Goal: Navigation & Orientation: Find specific page/section

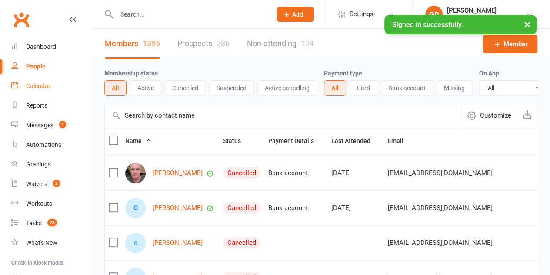
click at [34, 90] on link "Calendar" at bounding box center [51, 86] width 80 height 20
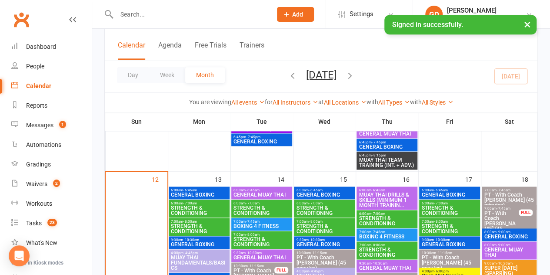
scroll to position [540, 0]
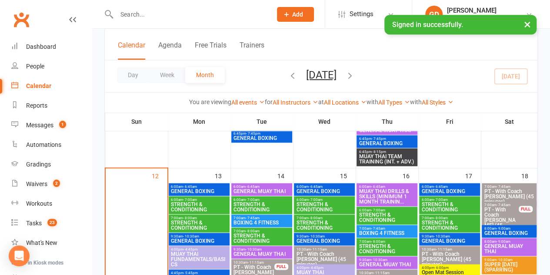
click at [192, 207] on span "STRENGTH & CONDITIONING" at bounding box center [199, 206] width 57 height 10
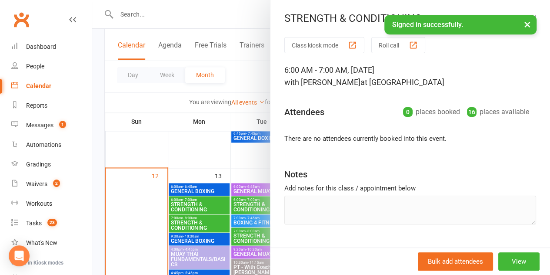
click at [201, 228] on div at bounding box center [321, 137] width 458 height 275
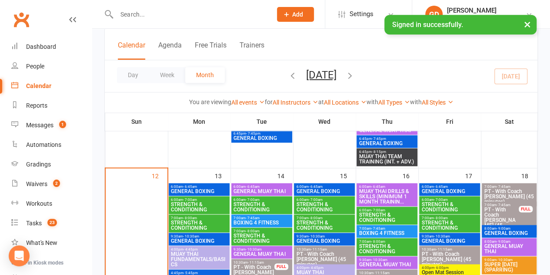
click at [188, 224] on span "STRENGTH & CONDITIONING" at bounding box center [199, 225] width 57 height 10
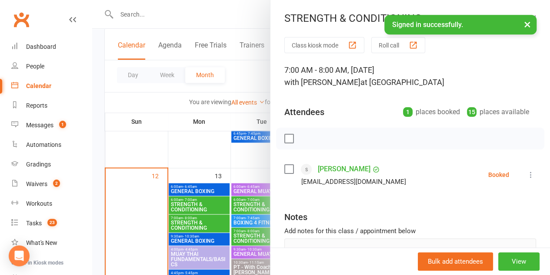
click at [150, 155] on div at bounding box center [321, 137] width 458 height 275
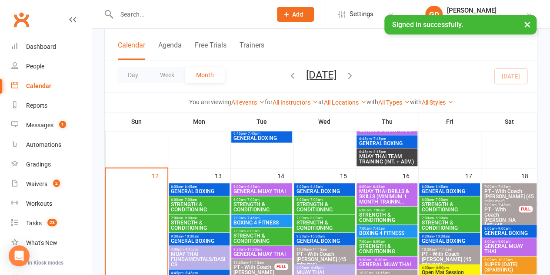
click at [193, 203] on span "STRENGTH & CONDITIONING" at bounding box center [199, 206] width 57 height 10
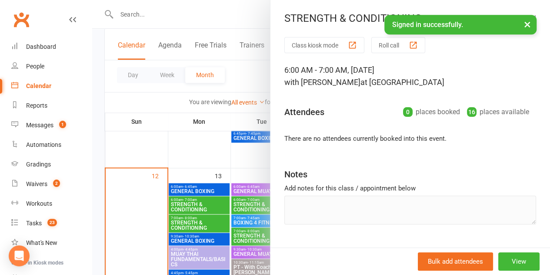
click at [165, 140] on div at bounding box center [321, 137] width 458 height 275
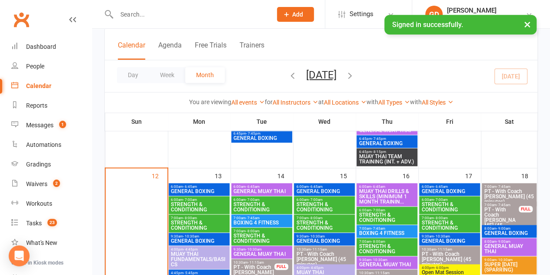
click at [247, 208] on span "STRENGTH & CONDITIONING" at bounding box center [261, 206] width 57 height 10
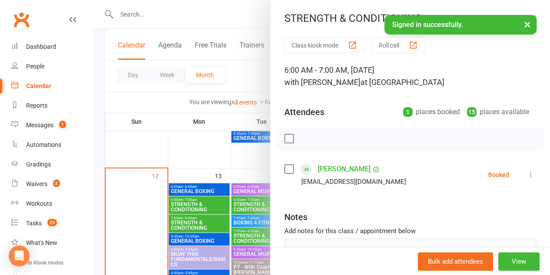
click at [188, 141] on div at bounding box center [321, 137] width 458 height 275
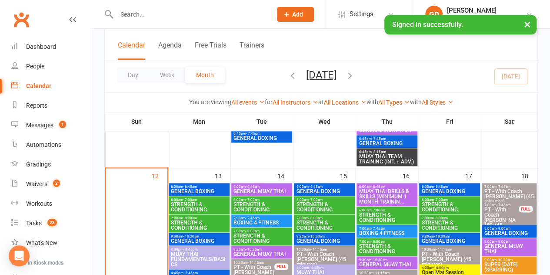
click at [313, 209] on span "STRENGTH & CONDITIONING" at bounding box center [324, 206] width 57 height 10
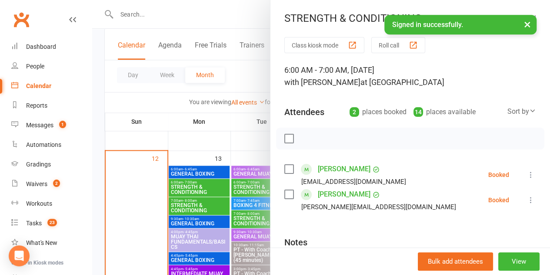
scroll to position [558, 0]
click at [207, 133] on div at bounding box center [321, 137] width 458 height 275
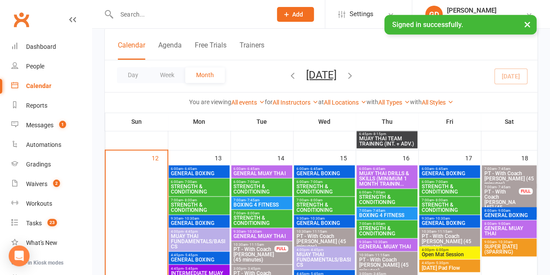
click at [317, 218] on span "- 10:30am" at bounding box center [316, 218] width 16 height 4
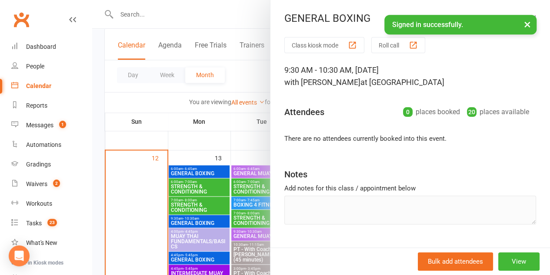
click at [211, 108] on div at bounding box center [321, 137] width 458 height 275
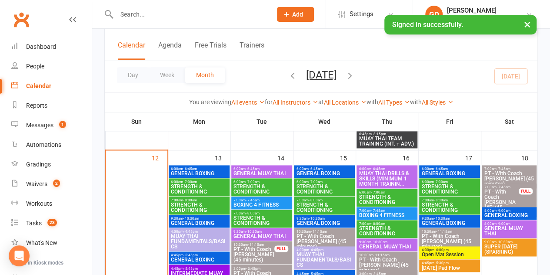
click at [316, 210] on span "STRENGTH & CONDITIONING" at bounding box center [324, 207] width 57 height 10
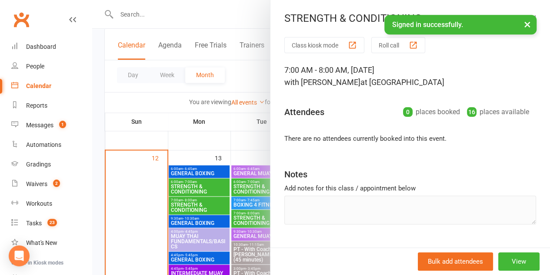
click at [222, 103] on div at bounding box center [321, 137] width 458 height 275
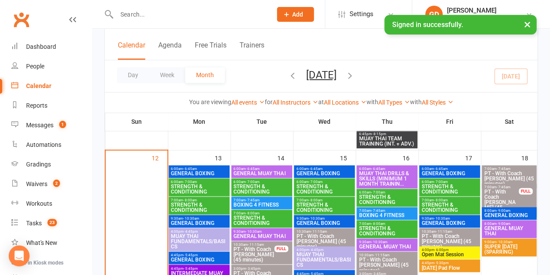
click at [375, 194] on span "STRENGTH & CONDITIONING" at bounding box center [386, 199] width 57 height 10
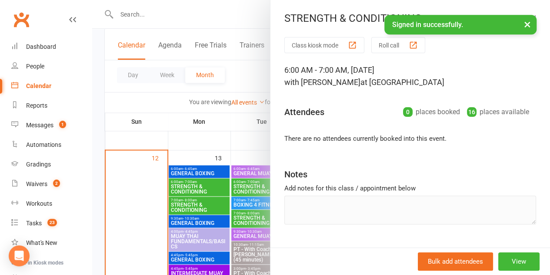
click at [230, 115] on div at bounding box center [321, 137] width 458 height 275
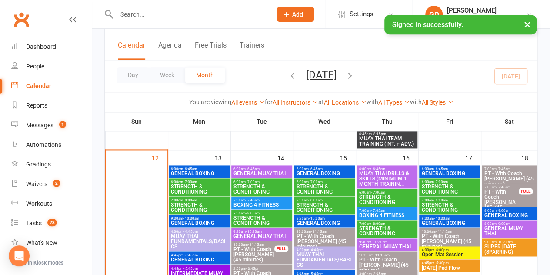
click at [442, 185] on span "STRENGTH & CONDITIONING" at bounding box center [449, 189] width 57 height 10
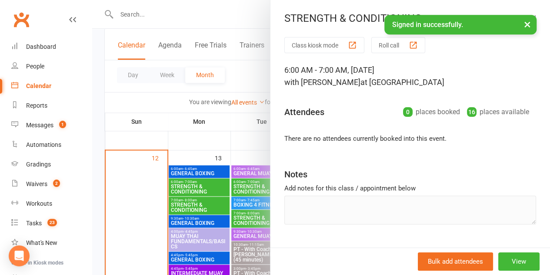
click at [187, 105] on div at bounding box center [321, 137] width 458 height 275
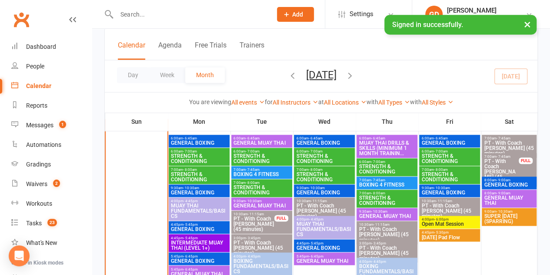
scroll to position [595, 0]
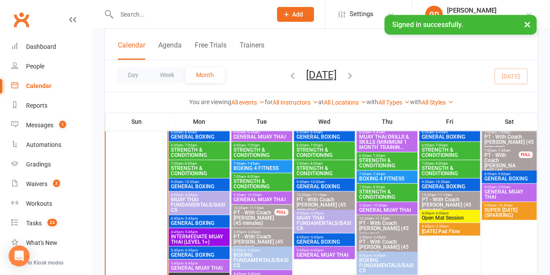
click at [188, 146] on span "- 7:00am" at bounding box center [190, 145] width 14 height 4
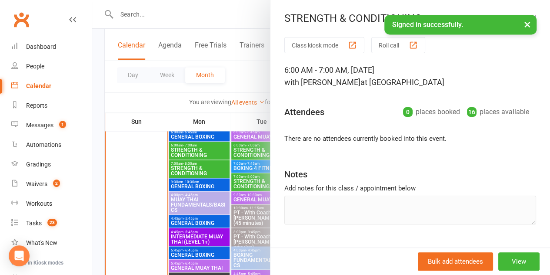
click at [190, 166] on div at bounding box center [321, 137] width 458 height 275
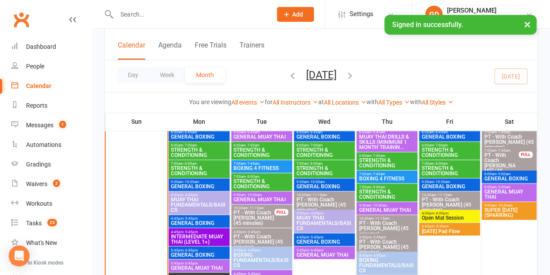
click at [195, 177] on div at bounding box center [199, 251] width 60 height 245
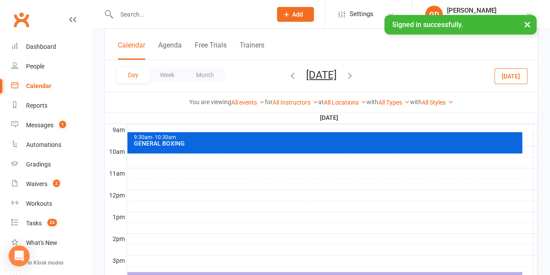
scroll to position [0, 0]
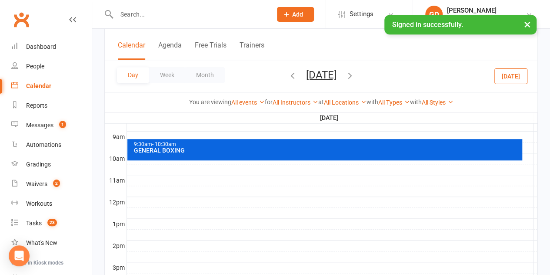
click at [38, 89] on div "Calendar" at bounding box center [38, 85] width 25 height 7
click at [298, 83] on span "Monday, Oct 13, 2025 October 2025 Sun Mon Tue Wed Thu Fri Sat 28 29 30 01 02 03…" at bounding box center [322, 75] width 48 height 15
click at [355, 72] on icon "button" at bounding box center [350, 75] width 10 height 10
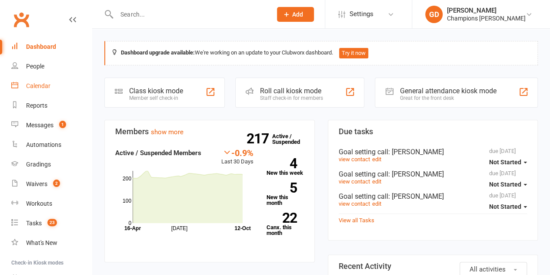
click at [55, 86] on link "Calendar" at bounding box center [51, 86] width 80 height 20
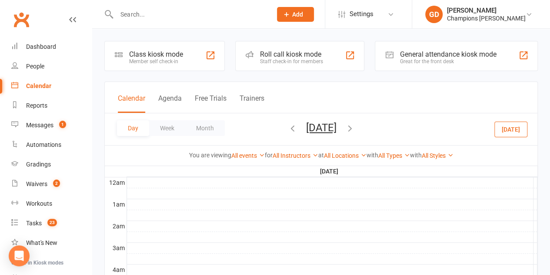
click at [50, 87] on div "Calendar" at bounding box center [38, 85] width 25 height 7
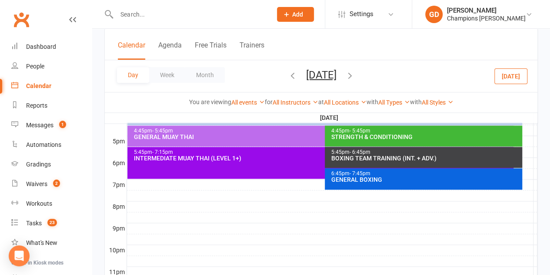
scroll to position [404, 0]
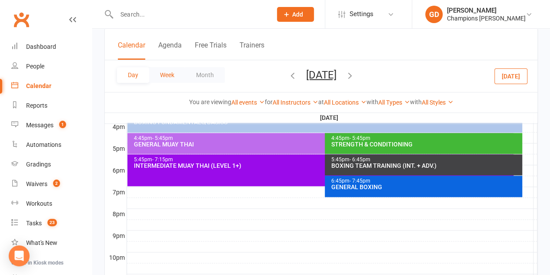
click at [177, 76] on button "Week" at bounding box center [167, 75] width 36 height 16
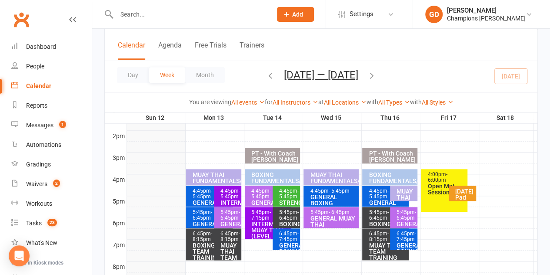
scroll to position [350, 0]
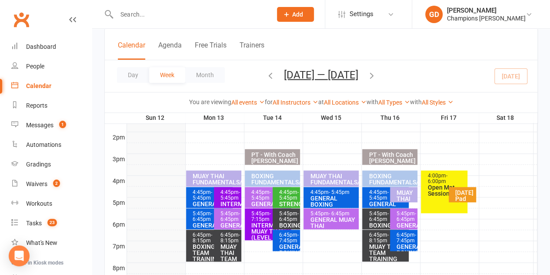
click at [198, 199] on span "- 5:45pm" at bounding box center [203, 195] width 20 height 12
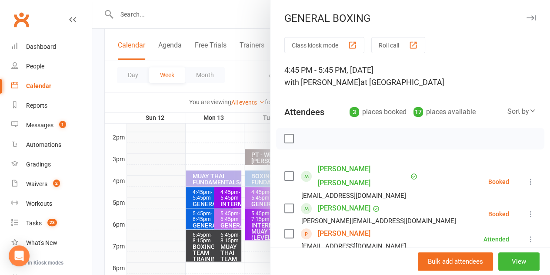
click at [205, 195] on div at bounding box center [321, 137] width 458 height 275
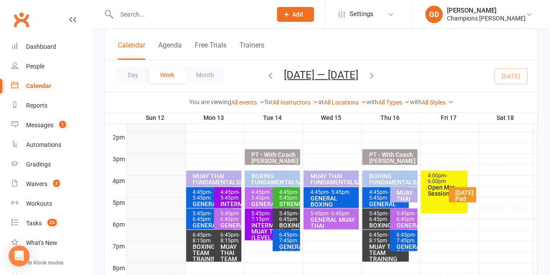
click at [206, 199] on span "- 5:45pm" at bounding box center [203, 195] width 20 height 12
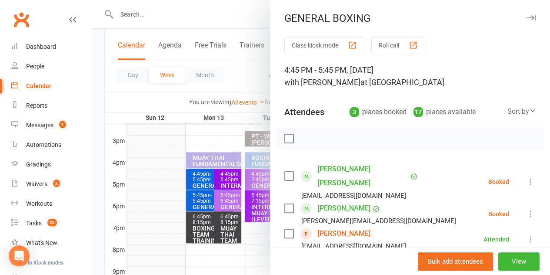
scroll to position [373, 0]
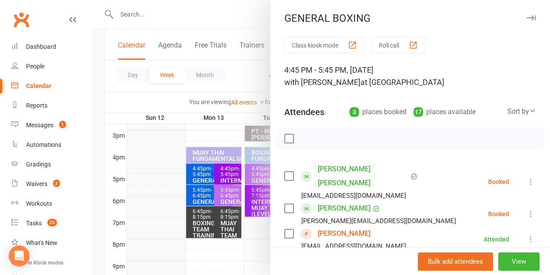
click at [201, 224] on div at bounding box center [321, 137] width 458 height 275
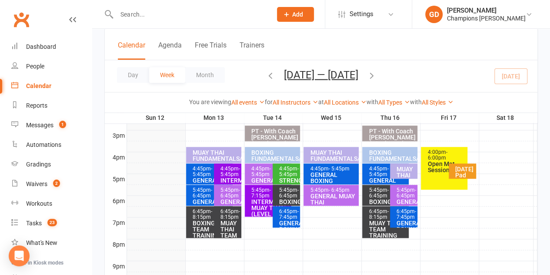
click at [204, 229] on div "BOXING TEAM TRAINING (INT. + ADV.)" at bounding box center [211, 232] width 39 height 24
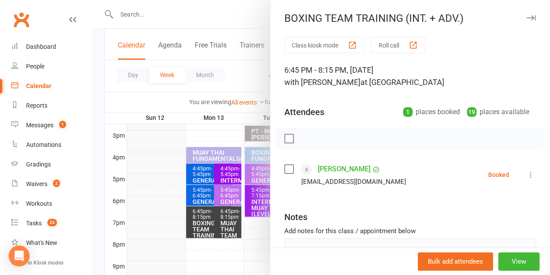
click at [204, 230] on div at bounding box center [321, 137] width 458 height 275
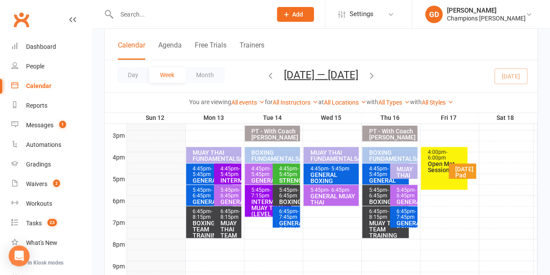
click at [205, 227] on div "BOXING TEAM TRAINING (INT. + ADV.)" at bounding box center [211, 232] width 39 height 24
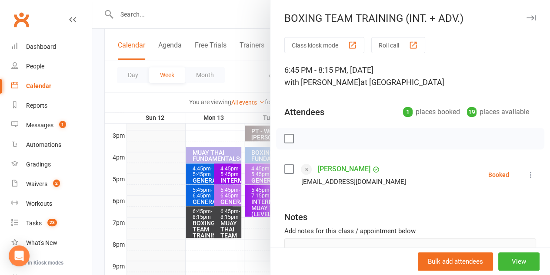
click at [165, 195] on div at bounding box center [321, 137] width 458 height 275
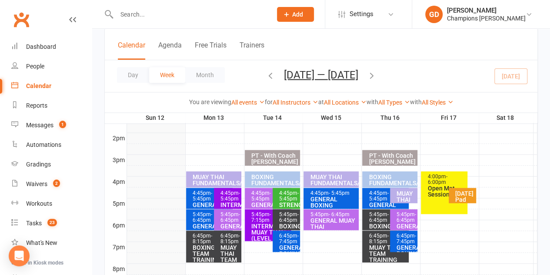
scroll to position [349, 0]
click at [285, 192] on div "4:45pm - 5:45pm" at bounding box center [289, 195] width 20 height 11
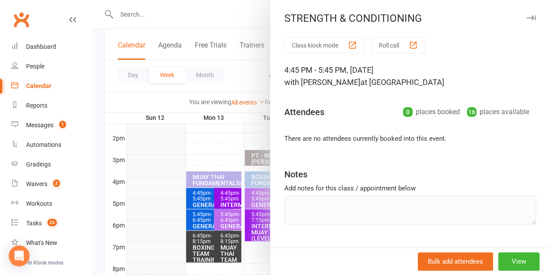
click at [244, 226] on div at bounding box center [321, 137] width 458 height 275
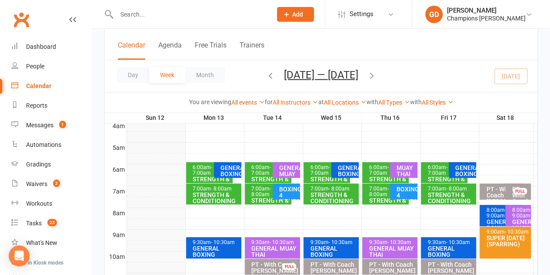
scroll to position [127, 0]
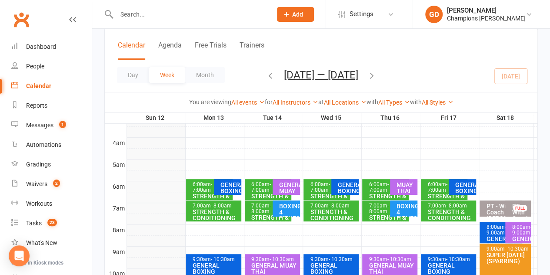
click at [265, 208] on span "- 8:00am" at bounding box center [261, 208] width 20 height 12
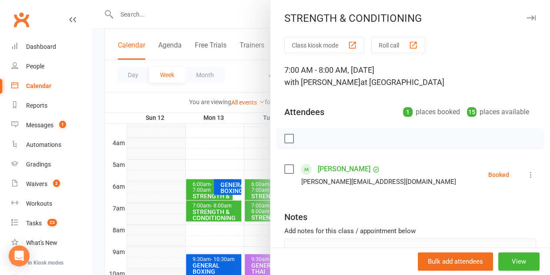
click at [221, 211] on div at bounding box center [321, 137] width 458 height 275
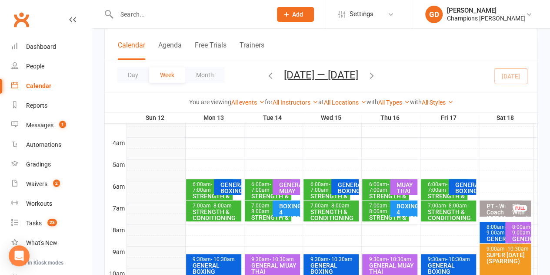
click at [218, 212] on div "STRENGTH & CONDITIONING" at bounding box center [215, 214] width 47 height 12
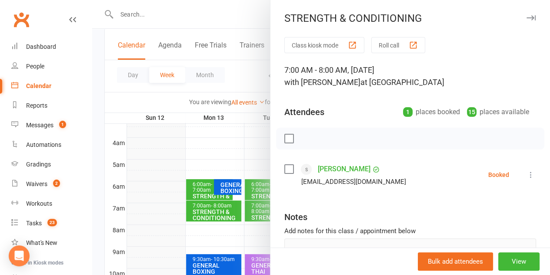
click at [202, 188] on div at bounding box center [321, 137] width 458 height 275
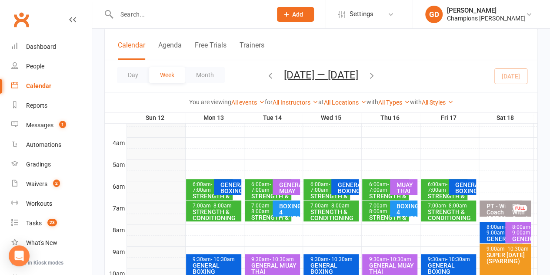
click at [204, 190] on span "- 7:00am" at bounding box center [203, 187] width 20 height 12
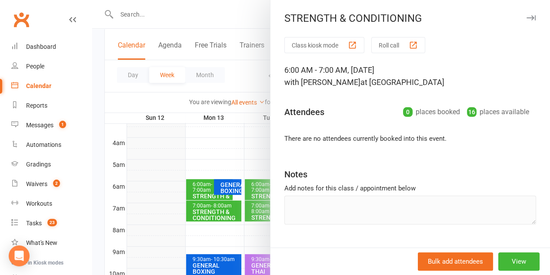
click at [189, 226] on div at bounding box center [321, 137] width 458 height 275
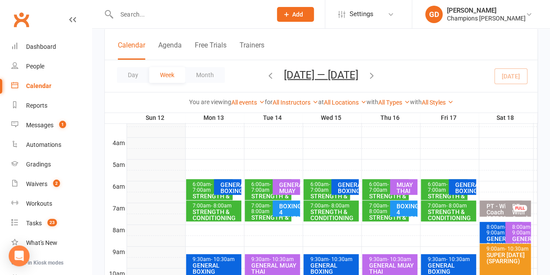
click at [274, 184] on div "GENERAL MUAY THAI" at bounding box center [287, 187] width 28 height 16
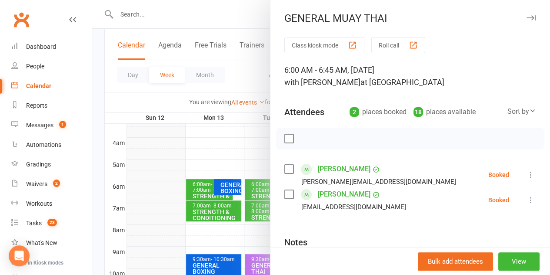
click at [157, 224] on div at bounding box center [321, 137] width 458 height 275
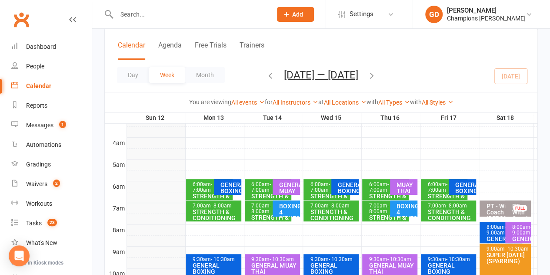
click at [313, 189] on span "- 7:00am" at bounding box center [320, 187] width 20 height 12
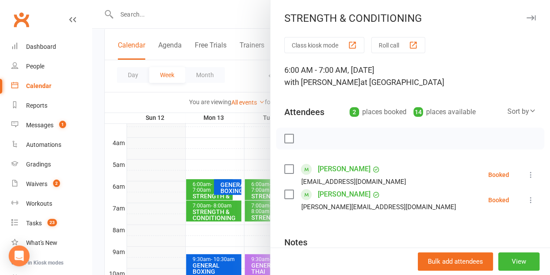
click at [160, 214] on div at bounding box center [321, 137] width 458 height 275
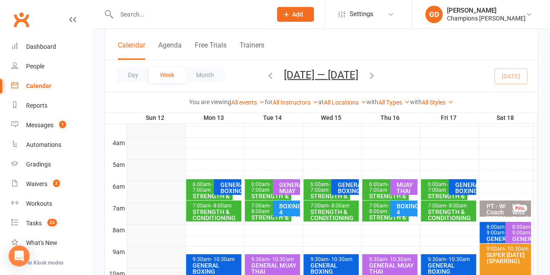
click at [261, 214] on div "STRENGTH & CONDITIONING" at bounding box center [270, 220] width 39 height 12
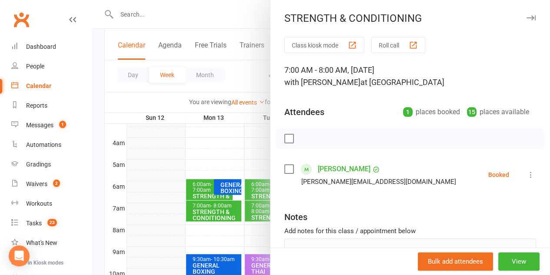
click at [165, 206] on div at bounding box center [321, 137] width 458 height 275
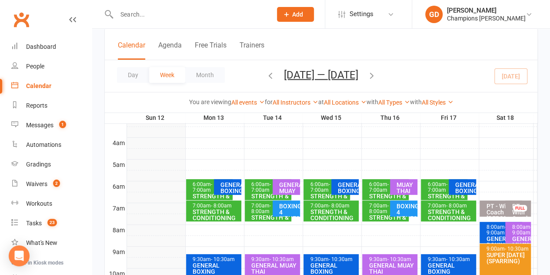
click at [322, 219] on div "STRENGTH & CONDITIONING" at bounding box center [333, 214] width 47 height 12
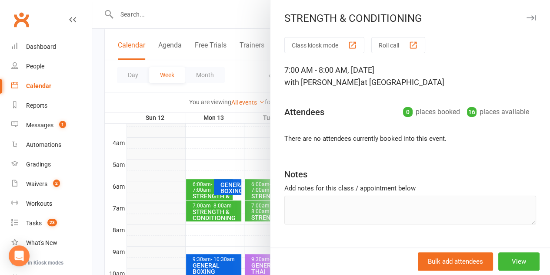
click at [153, 209] on div at bounding box center [321, 137] width 458 height 275
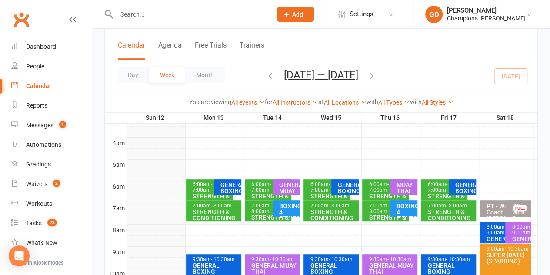
click at [265, 209] on span "- 8:00am" at bounding box center [261, 208] width 20 height 12
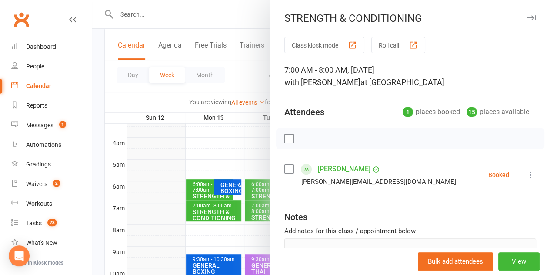
click at [129, 215] on div at bounding box center [321, 137] width 458 height 275
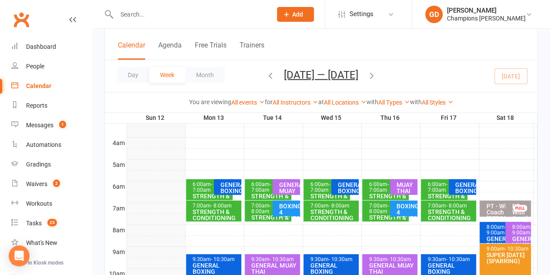
click at [260, 187] on span "- 7:00am" at bounding box center [261, 187] width 20 height 12
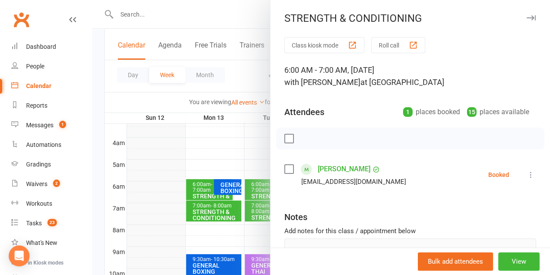
click at [137, 181] on div at bounding box center [321, 137] width 458 height 275
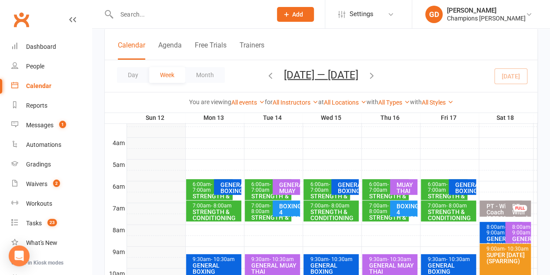
click at [321, 188] on span "- 7:00am" at bounding box center [320, 187] width 20 height 12
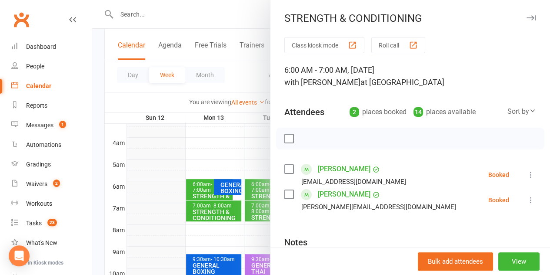
click at [178, 147] on div at bounding box center [321, 137] width 458 height 275
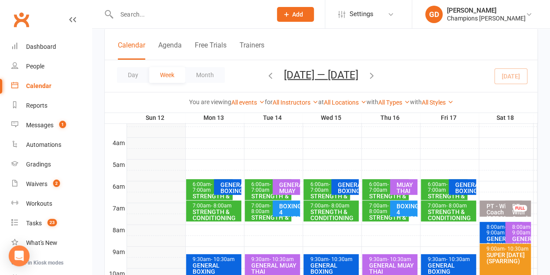
click at [380, 187] on span "- 7:00am" at bounding box center [379, 187] width 20 height 12
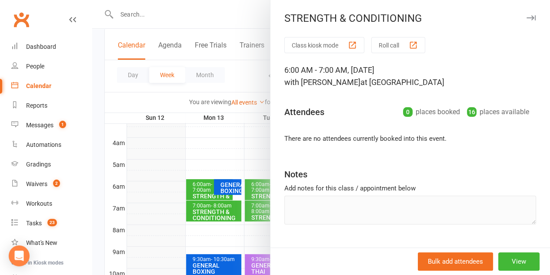
click at [199, 152] on div at bounding box center [321, 137] width 458 height 275
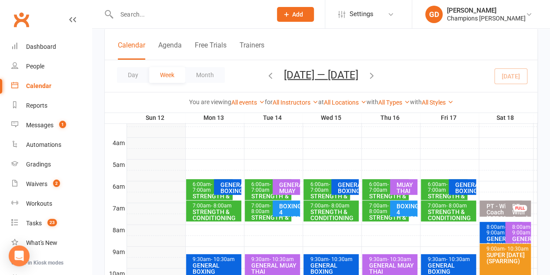
click at [384, 215] on div "STRENGTH & CONDITIONING" at bounding box center [387, 220] width 39 height 12
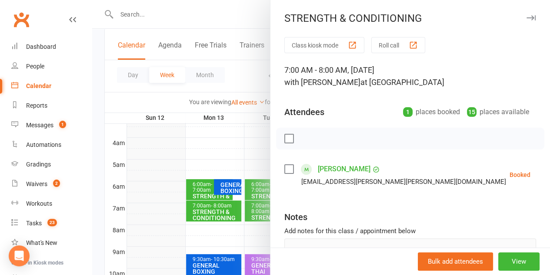
click at [177, 157] on div at bounding box center [321, 137] width 458 height 275
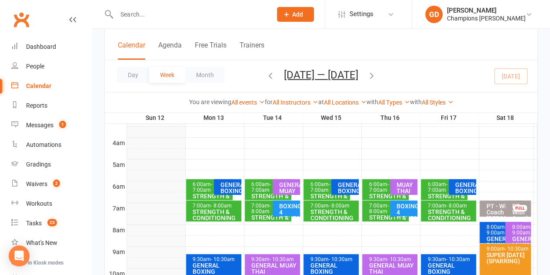
click at [445, 184] on span "- 7:00am" at bounding box center [438, 187] width 20 height 12
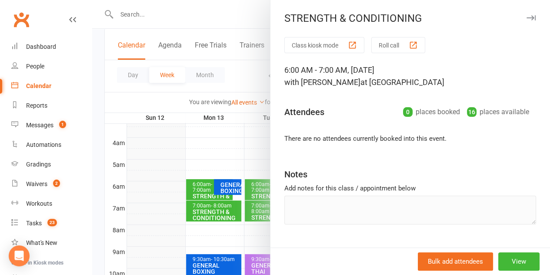
click at [132, 162] on div at bounding box center [321, 137] width 458 height 275
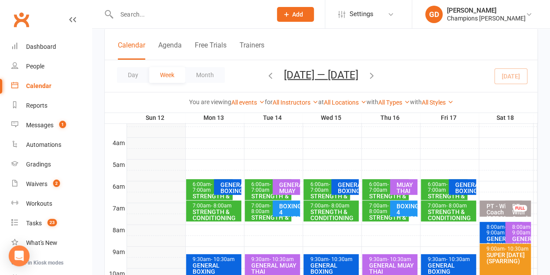
click at [436, 214] on div "STRENGTH & CONDITIONING" at bounding box center [450, 214] width 47 height 12
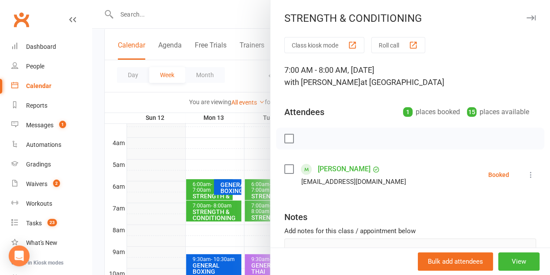
click at [148, 194] on div at bounding box center [321, 137] width 458 height 275
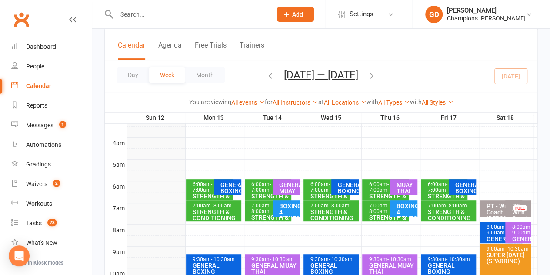
click at [443, 211] on div "STRENGTH & CONDITIONING" at bounding box center [450, 214] width 47 height 12
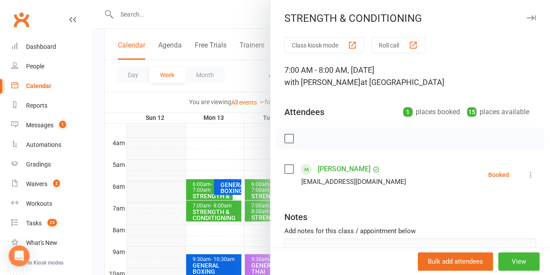
click at [151, 217] on div at bounding box center [321, 137] width 458 height 275
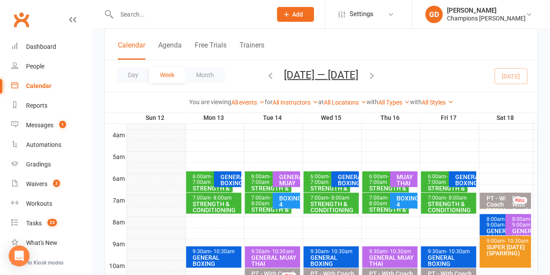
scroll to position [134, 0]
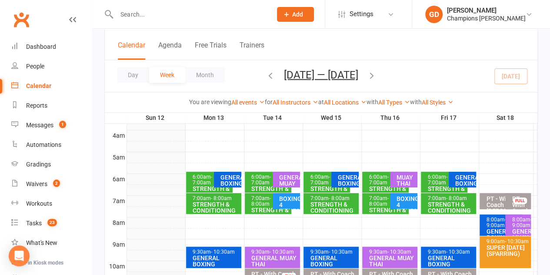
click at [231, 174] on div "GENERAL BOXING" at bounding box center [230, 180] width 20 height 12
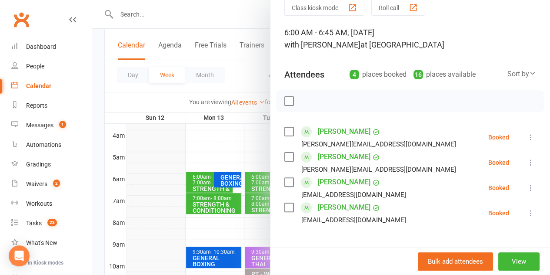
scroll to position [38, 0]
click at [156, 188] on div at bounding box center [321, 137] width 458 height 275
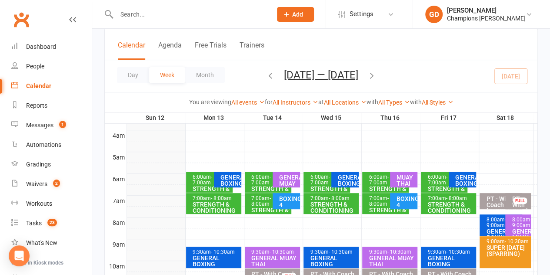
click at [321, 181] on span "- 7:00am" at bounding box center [320, 180] width 20 height 12
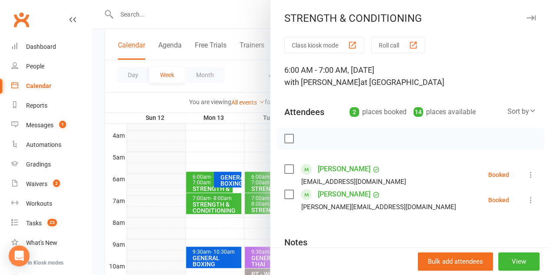
click at [209, 201] on div at bounding box center [321, 137] width 458 height 275
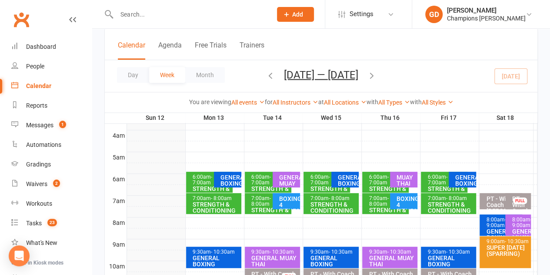
click at [351, 178] on div "GENERAL BOXING" at bounding box center [348, 180] width 20 height 12
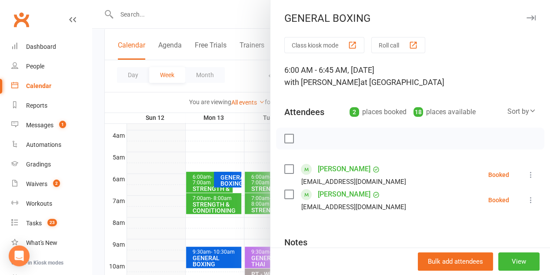
click at [178, 214] on div at bounding box center [321, 137] width 458 height 275
